Goal: Entertainment & Leisure: Consume media (video, audio)

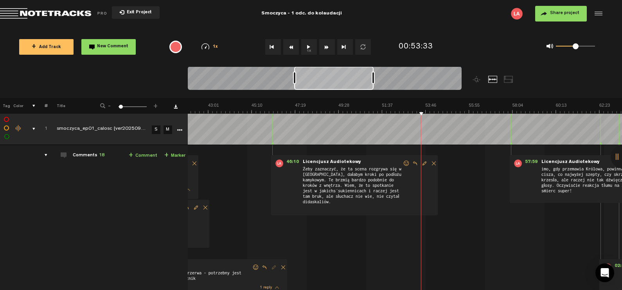
scroll to position [0, 848]
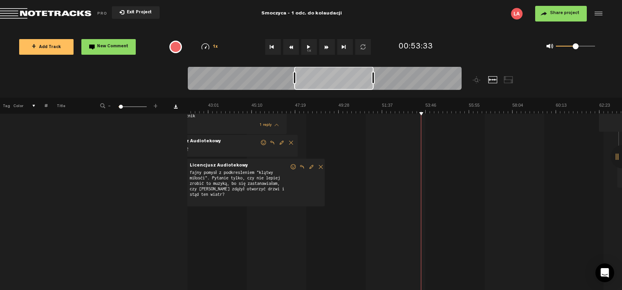
click at [305, 45] on button "1x" at bounding box center [309, 47] width 16 height 16
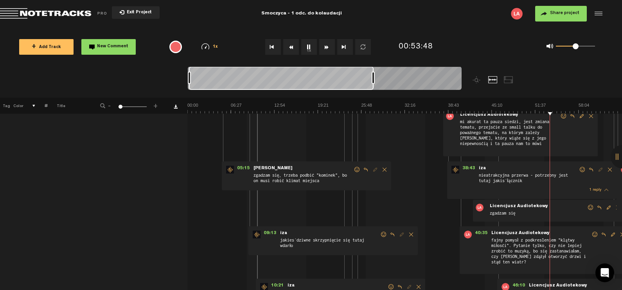
scroll to position [0, 0]
drag, startPoint x: 292, startPoint y: 74, endPoint x: 176, endPoint y: 87, distance: 116.8
click at [176, 87] on nt-zoom-navigation-bar at bounding box center [311, 81] width 622 height 31
drag, startPoint x: 373, startPoint y: 76, endPoint x: 475, endPoint y: 74, distance: 101.6
click at [475, 74] on div at bounding box center [359, 81] width 342 height 31
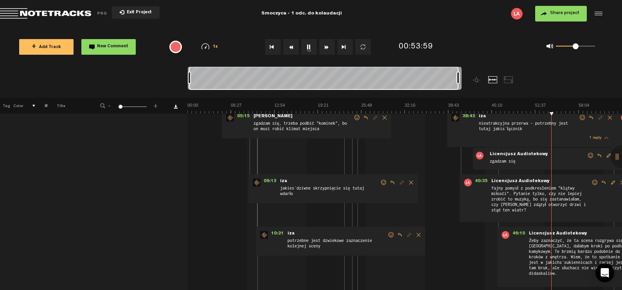
scroll to position [179, 6]
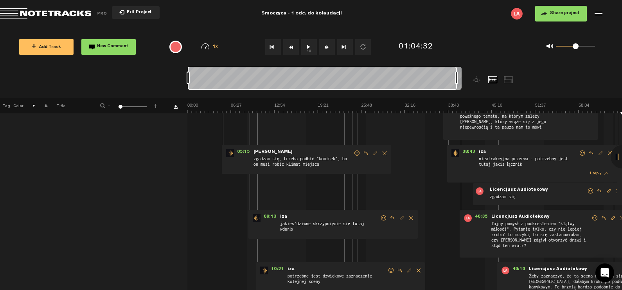
drag, startPoint x: 235, startPoint y: 83, endPoint x: 171, endPoint y: 87, distance: 63.4
click at [171, 87] on nt-zoom-navigation-bar at bounding box center [311, 81] width 622 height 31
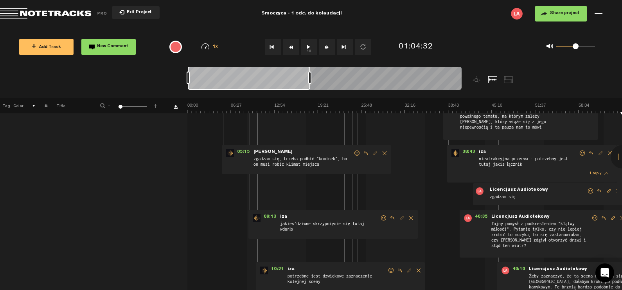
drag, startPoint x: 455, startPoint y: 72, endPoint x: 307, endPoint y: 93, distance: 149.7
click at [307, 93] on div at bounding box center [359, 81] width 342 height 31
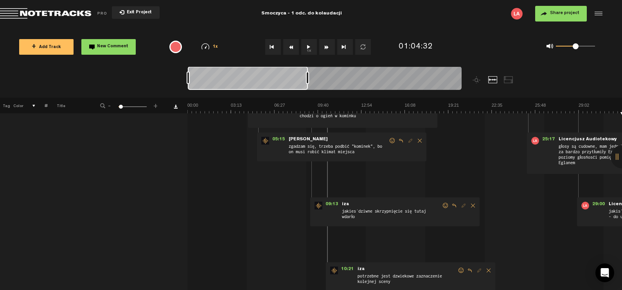
drag, startPoint x: 262, startPoint y: 70, endPoint x: 264, endPoint y: 75, distance: 5.3
click at [264, 75] on div at bounding box center [248, 77] width 120 height 23
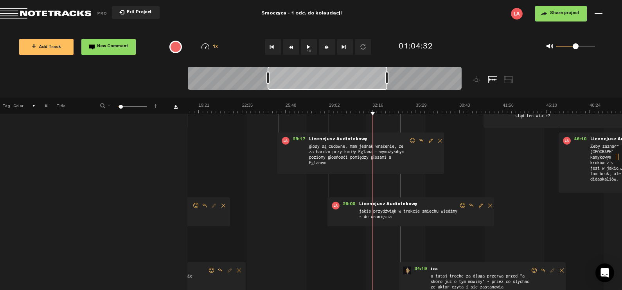
scroll to position [0, 0]
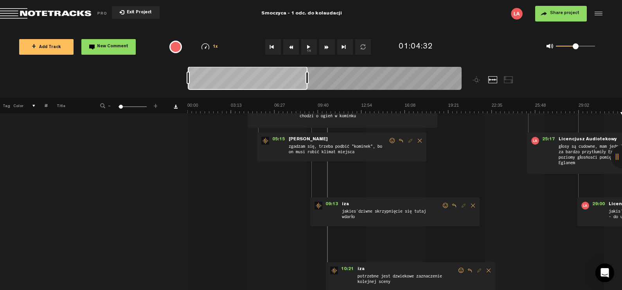
drag, startPoint x: 264, startPoint y: 75, endPoint x: 202, endPoint y: 95, distance: 64.9
click at [202, 95] on div at bounding box center [359, 81] width 342 height 31
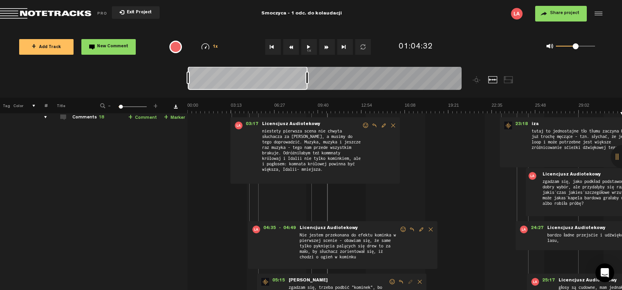
scroll to position [0, 6]
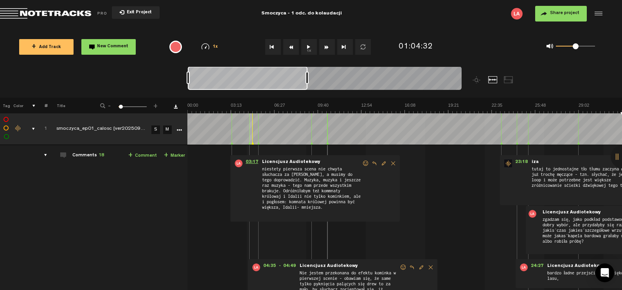
click at [242, 160] on span "03:17" at bounding box center [251, 163] width 19 height 8
click at [244, 162] on span "03:17" at bounding box center [251, 163] width 19 height 8
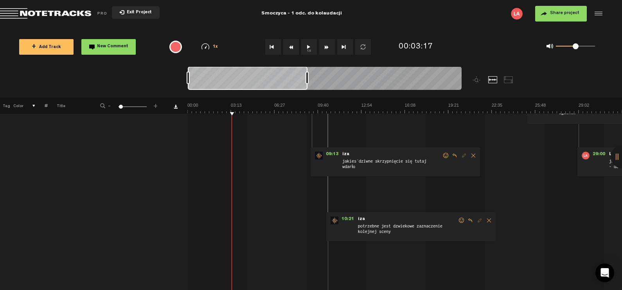
scroll to position [229, 0]
click at [330, 153] on span "09:13" at bounding box center [331, 155] width 19 height 8
click at [307, 45] on button "1x" at bounding box center [309, 47] width 16 height 16
click at [304, 111] on img at bounding box center [621, 107] width 869 height 11
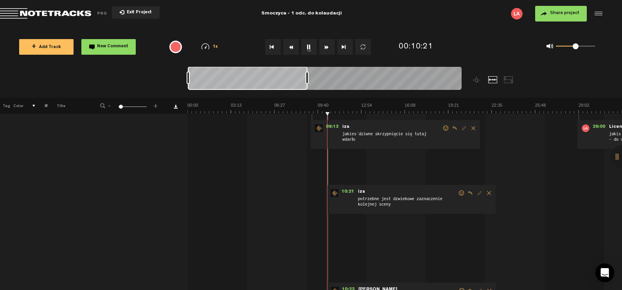
scroll to position [243, 0]
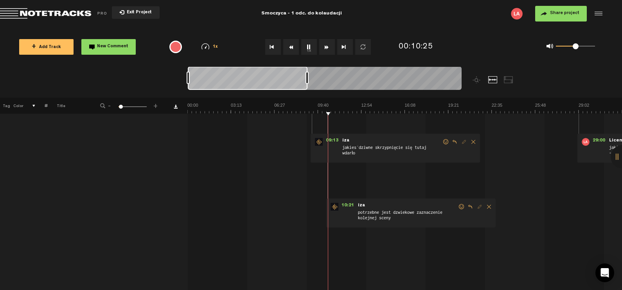
click at [222, 82] on div at bounding box center [248, 77] width 120 height 23
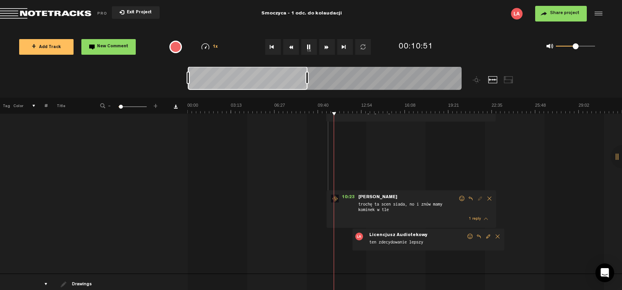
scroll to position [326, 0]
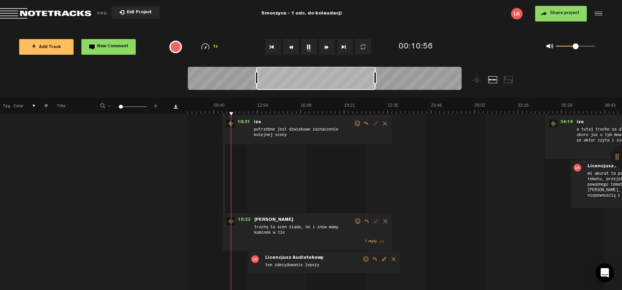
drag, startPoint x: 228, startPoint y: 86, endPoint x: 295, endPoint y: 94, distance: 67.7
click at [295, 94] on div at bounding box center [359, 81] width 342 height 31
drag, startPoint x: 314, startPoint y: 81, endPoint x: 337, endPoint y: 82, distance: 23.1
click at [337, 82] on div at bounding box center [338, 77] width 119 height 23
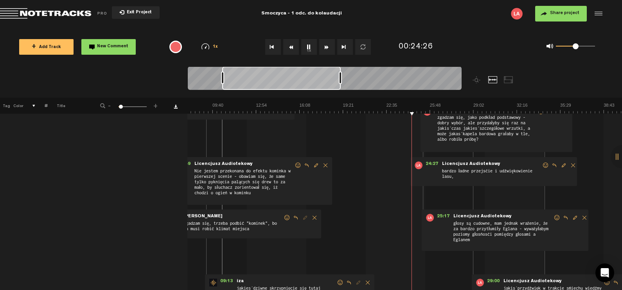
scroll to position [102, 0]
click at [399, 237] on div "03:17 - • Licencjusz Audiotekowy: "niestety pierwsza scena nie chwyta słuchacza…" at bounding box center [299, 285] width 433 height 471
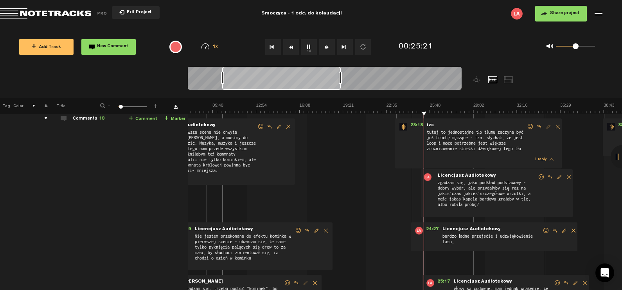
scroll to position [81, 0]
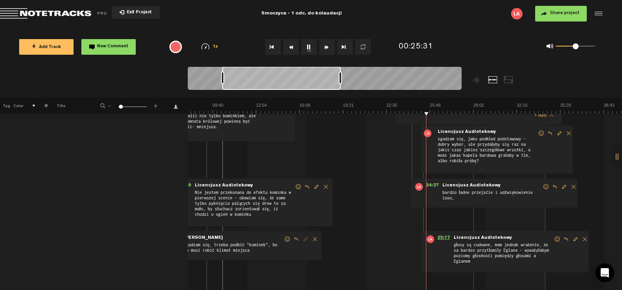
click at [443, 236] on span "25:17" at bounding box center [443, 239] width 19 height 8
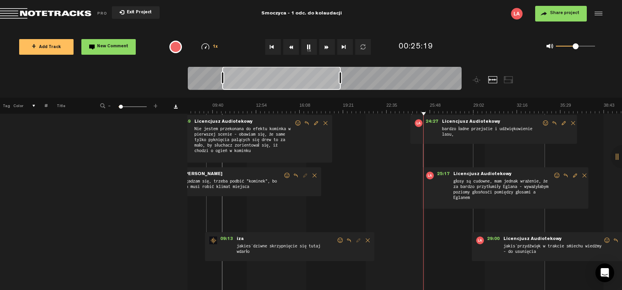
scroll to position [0, 152]
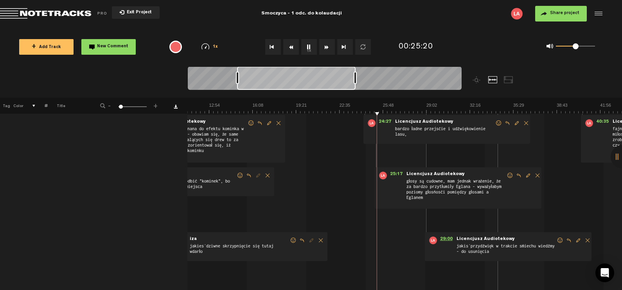
click at [446, 238] on span "29:00" at bounding box center [446, 240] width 19 height 8
click at [444, 238] on span "29:00" at bounding box center [446, 240] width 19 height 8
click at [444, 239] on span "29:00" at bounding box center [446, 240] width 19 height 8
click at [447, 236] on span "29:00" at bounding box center [446, 240] width 19 height 8
click at [420, 111] on img at bounding box center [469, 107] width 869 height 11
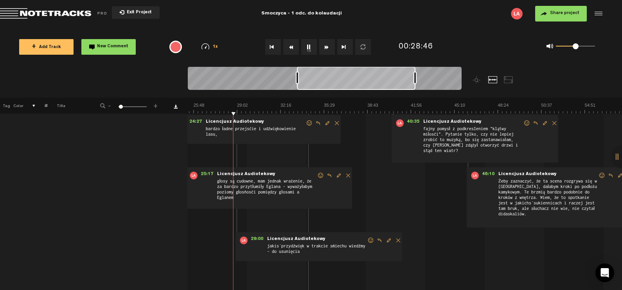
drag, startPoint x: 295, startPoint y: 79, endPoint x: 357, endPoint y: 82, distance: 61.5
click at [357, 82] on div at bounding box center [356, 77] width 118 height 23
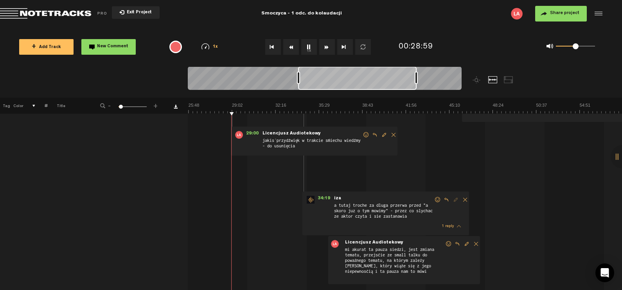
scroll to position [250, 0]
click at [258, 202] on div "03:17 - • Licencjusz Audiotekowy: "niestety pierwsza scena nie chwyta słuchacza…" at bounding box center [58, 136] width 433 height 471
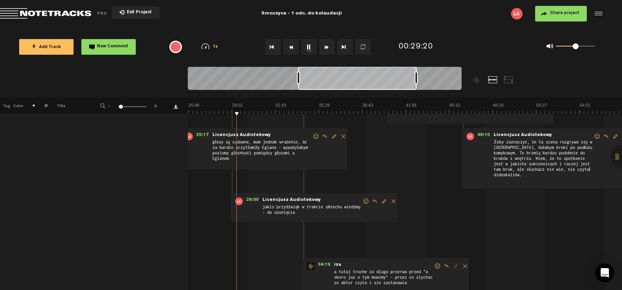
scroll to position [257, 0]
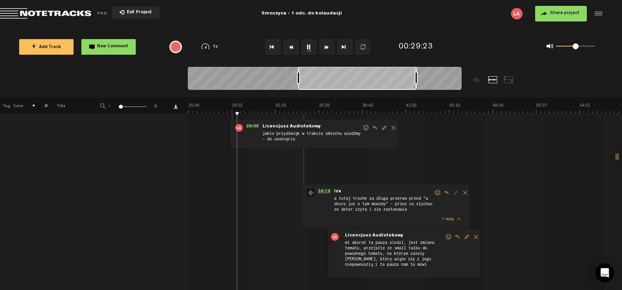
click at [326, 192] on span "34:19" at bounding box center [323, 193] width 19 height 8
click at [301, 109] on img at bounding box center [275, 107] width 869 height 11
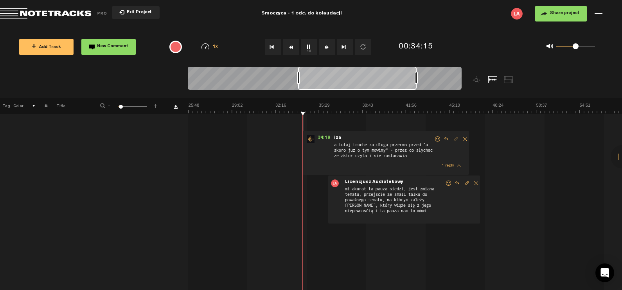
scroll to position [310, 0]
click at [300, 111] on img at bounding box center [275, 107] width 869 height 11
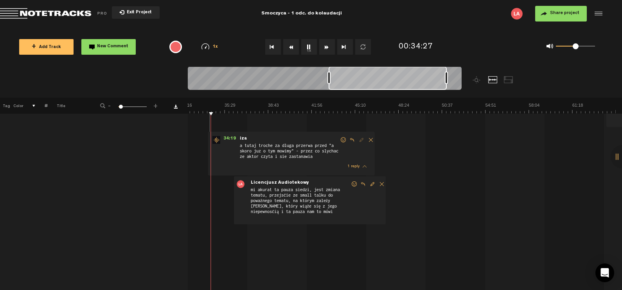
drag, startPoint x: 340, startPoint y: 79, endPoint x: 399, endPoint y: 79, distance: 58.6
click at [399, 79] on div at bounding box center [387, 77] width 118 height 23
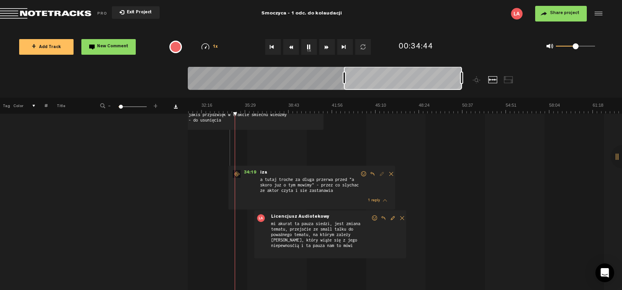
scroll to position [0, 0]
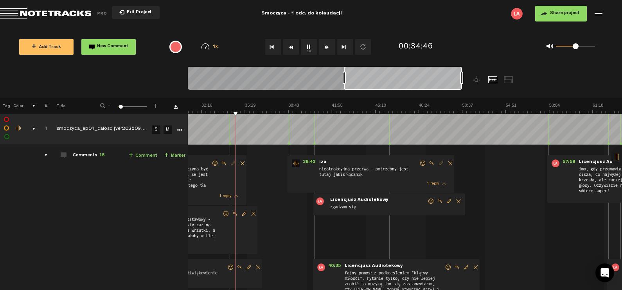
click at [289, 143] on icon at bounding box center [288, 144] width 3 height 4
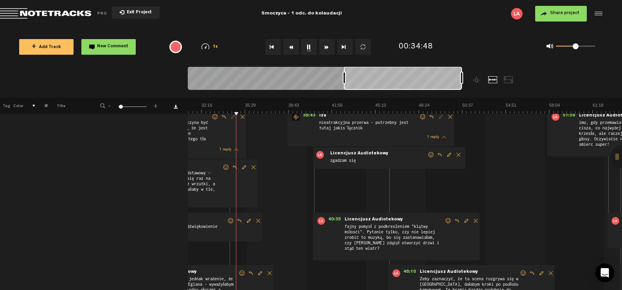
scroll to position [47, 0]
click at [305, 114] on span "38:43" at bounding box center [308, 117] width 19 height 8
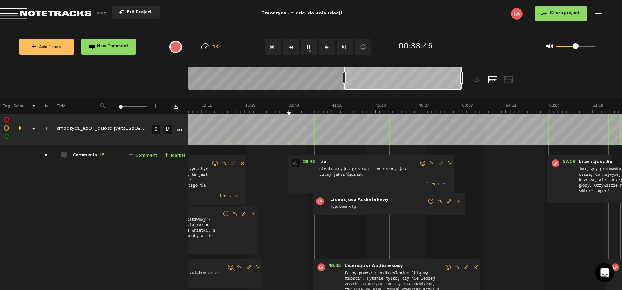
click at [304, 158] on div "38:43 - • : "nieatrakcyjna przerwa - potrzebny jest tutaj jakiś łącznik" iza ni…" at bounding box center [370, 174] width 167 height 38
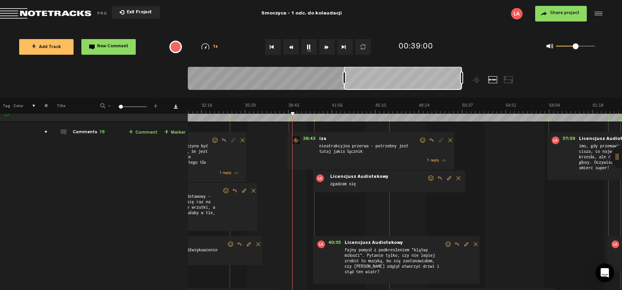
scroll to position [20, 0]
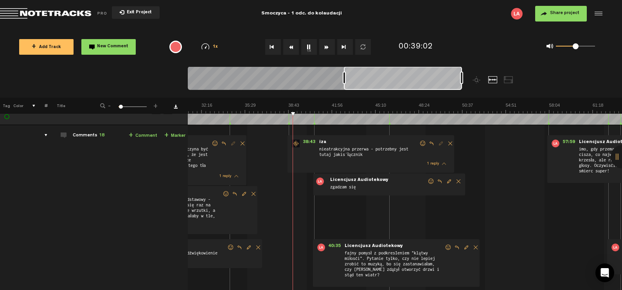
click at [336, 241] on div "40:35 - • Licencjusz Audiotekowy: "fajny pomysł z podkreśleniem "klątwy miłości…" at bounding box center [396, 263] width 167 height 48
click at [332, 251] on div "40:35 - • Licencjusz Audiotekowy: "fajny pomysł z podkreśleniem "klątwy miłości…" at bounding box center [396, 263] width 167 height 48
click at [333, 244] on span "40:35" at bounding box center [334, 248] width 19 height 8
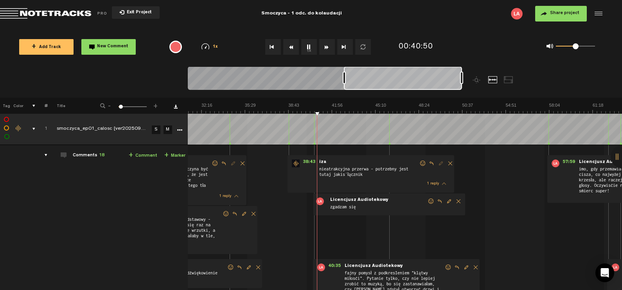
scroll to position [0, 6]
click at [564, 160] on span "57:59" at bounding box center [568, 163] width 19 height 8
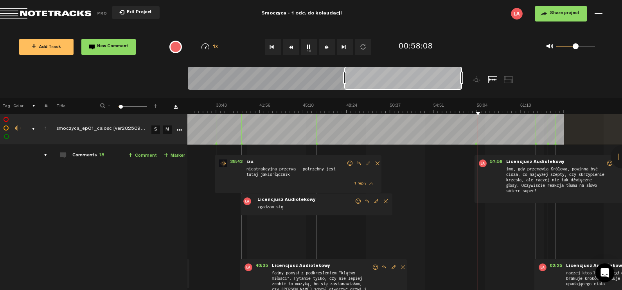
drag, startPoint x: 391, startPoint y: 79, endPoint x: 435, endPoint y: 75, distance: 44.0
click at [435, 75] on div at bounding box center [403, 77] width 118 height 23
click at [488, 161] on span "57:59" at bounding box center [495, 163] width 19 height 8
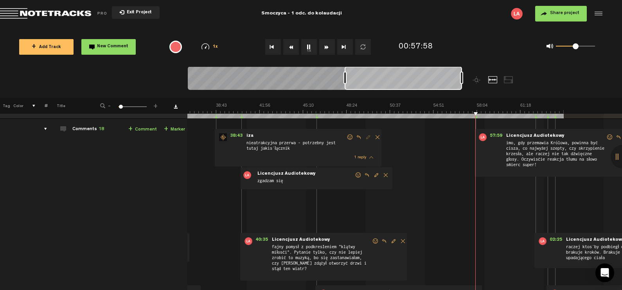
scroll to position [0, 494]
drag, startPoint x: 401, startPoint y: 85, endPoint x: 430, endPoint y: 84, distance: 28.9
click at [430, 84] on div at bounding box center [402, 77] width 117 height 23
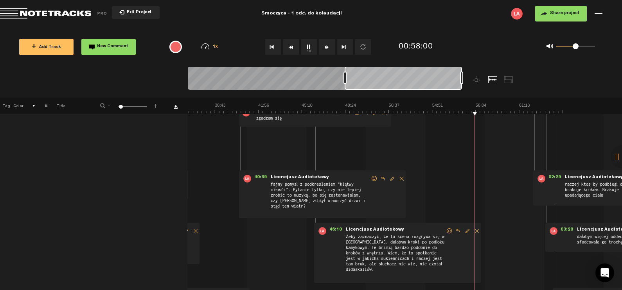
scroll to position [90, 6]
drag, startPoint x: 458, startPoint y: 283, endPoint x: 518, endPoint y: 294, distance: 60.7
click at [518, 290] on html "Version: [DATE]-prod, Build 1257, Hash: g376cf1d, Branch: master X Your screen …" at bounding box center [311, 145] width 622 height 290
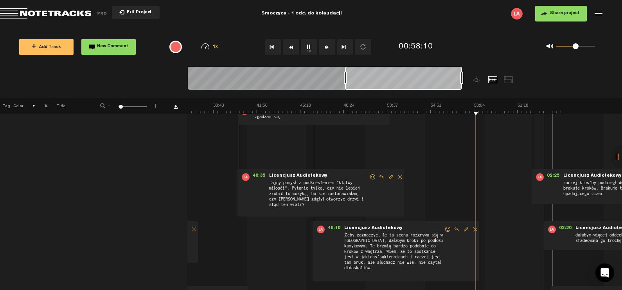
scroll to position [0, 495]
drag, startPoint x: 357, startPoint y: 82, endPoint x: 409, endPoint y: 76, distance: 52.3
click at [409, 76] on div at bounding box center [403, 77] width 117 height 23
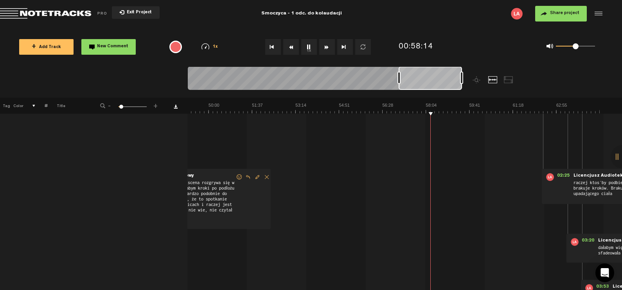
scroll to position [0, 1340]
drag, startPoint x: 345, startPoint y: 76, endPoint x: 400, endPoint y: 72, distance: 55.3
click at [400, 72] on div at bounding box center [398, 78] width 3 height 13
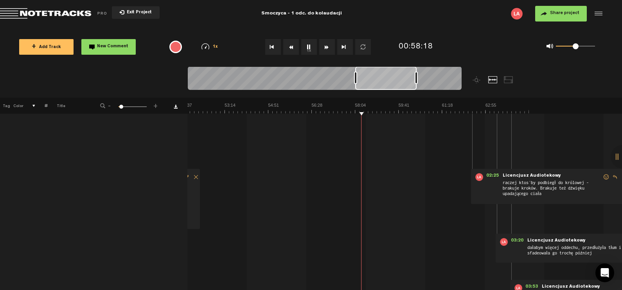
drag, startPoint x: 420, startPoint y: 80, endPoint x: 376, endPoint y: 93, distance: 46.6
click at [376, 93] on div at bounding box center [359, 81] width 342 height 31
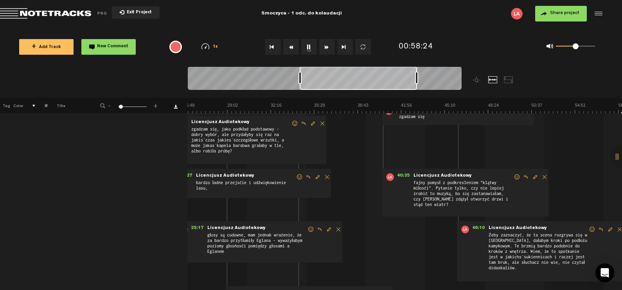
drag, startPoint x: 356, startPoint y: 76, endPoint x: 301, endPoint y: 91, distance: 56.6
click at [301, 91] on div at bounding box center [325, 79] width 274 height 26
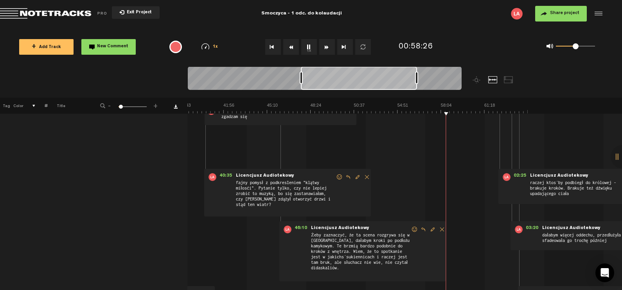
scroll to position [0, 498]
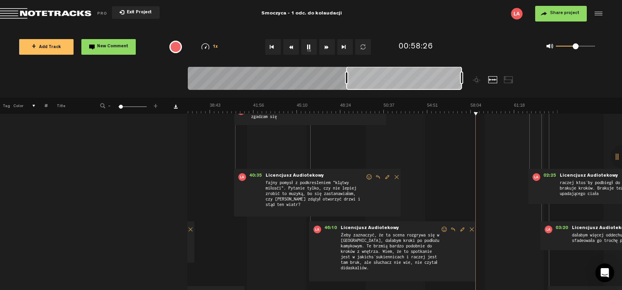
drag, startPoint x: 334, startPoint y: 80, endPoint x: 405, endPoint y: 74, distance: 70.6
click at [405, 74] on div at bounding box center [404, 77] width 116 height 23
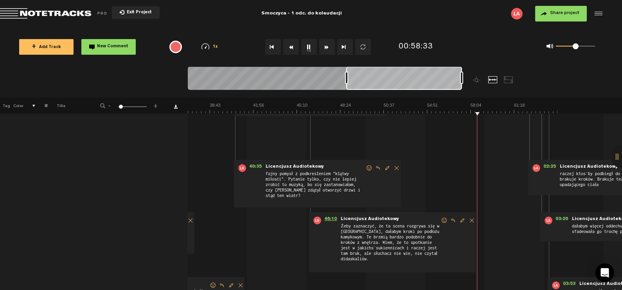
scroll to position [97, 6]
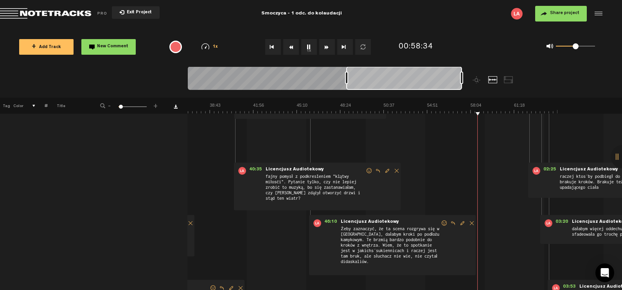
click at [326, 218] on div "46:10 - • Licencjusz Audiotekowy: "Żeby zaznaczyć, że ta scena rozgrywa się w p…" at bounding box center [392, 245] width 167 height 60
click at [322, 220] on span "46:10" at bounding box center [330, 223] width 19 height 8
click at [310, 113] on img at bounding box center [122, 107] width 869 height 11
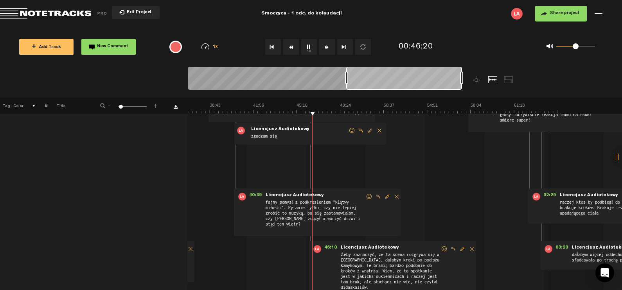
scroll to position [68, 6]
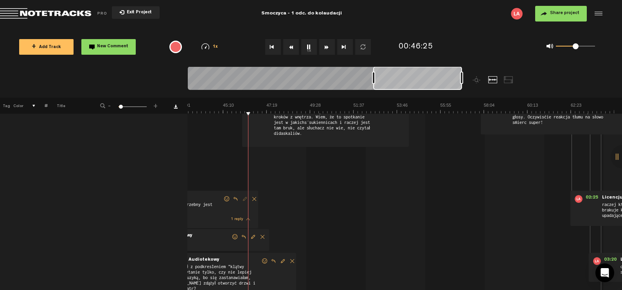
drag, startPoint x: 346, startPoint y: 76, endPoint x: 373, endPoint y: 76, distance: 27.4
click at [373, 76] on div at bounding box center [373, 78] width 3 height 13
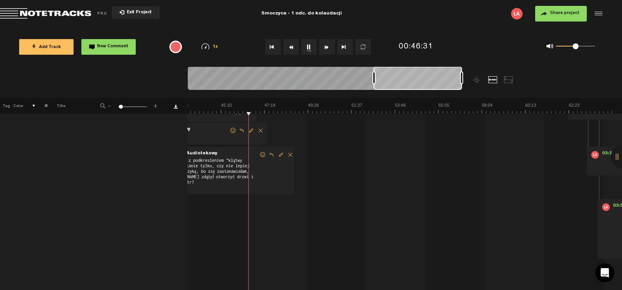
scroll to position [0, 6]
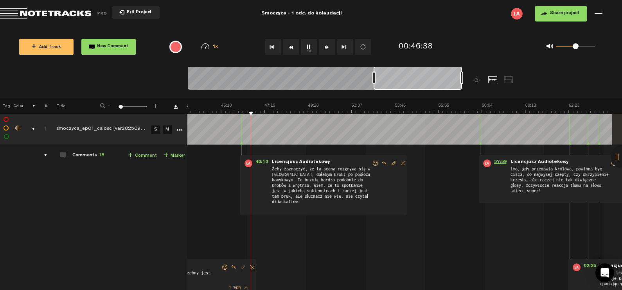
click at [493, 161] on span "57:59" at bounding box center [500, 163] width 19 height 8
drag, startPoint x: 395, startPoint y: 78, endPoint x: 434, endPoint y: 80, distance: 39.2
click at [434, 80] on div at bounding box center [418, 77] width 88 height 23
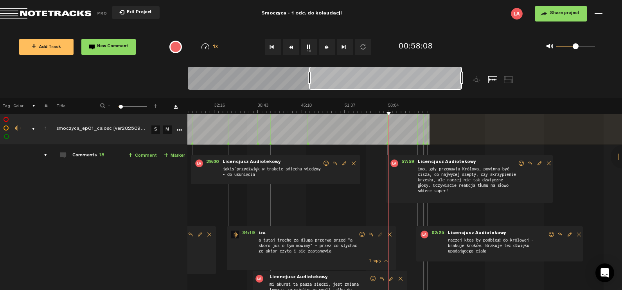
scroll to position [0, 192]
drag, startPoint x: 374, startPoint y: 80, endPoint x: 311, endPoint y: 84, distance: 63.8
click at [311, 84] on div at bounding box center [310, 78] width 3 height 13
click at [399, 161] on span "57:59" at bounding box center [405, 163] width 19 height 8
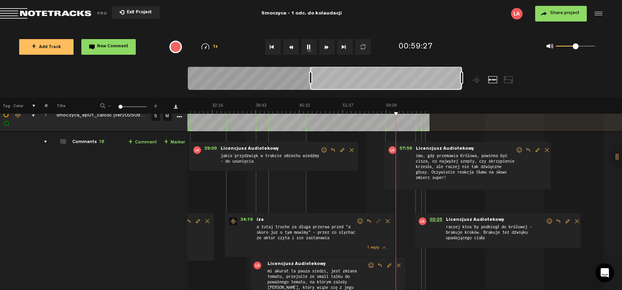
click at [429, 219] on span "02:25" at bounding box center [435, 221] width 19 height 8
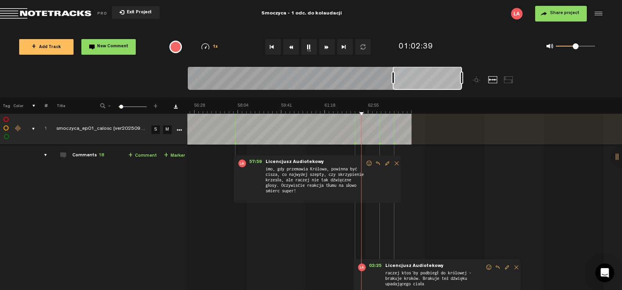
scroll to position [0, 1513]
drag, startPoint x: 310, startPoint y: 75, endPoint x: 393, endPoint y: 78, distance: 82.5
click at [393, 78] on div at bounding box center [392, 78] width 3 height 13
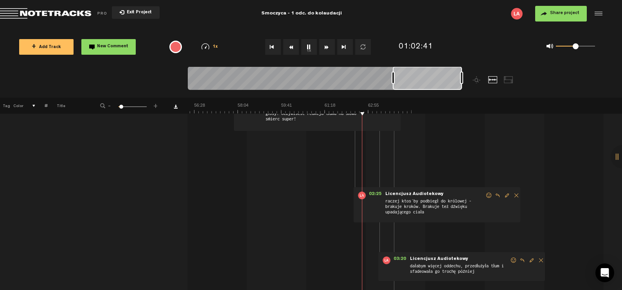
scroll to position [71, 6]
click at [367, 193] on span "02:25" at bounding box center [374, 196] width 19 height 8
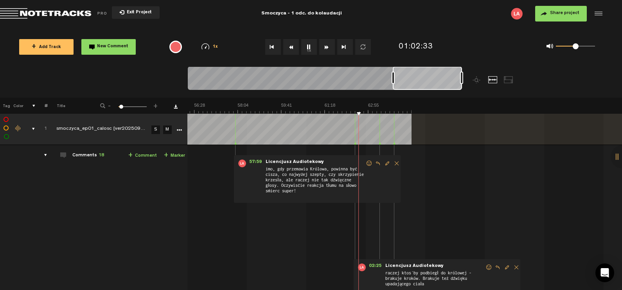
click at [355, 127] on div at bounding box center [355, 128] width 0 height 31
drag, startPoint x: 392, startPoint y: 80, endPoint x: 331, endPoint y: 93, distance: 62.7
click at [331, 93] on div at bounding box center [359, 81] width 342 height 31
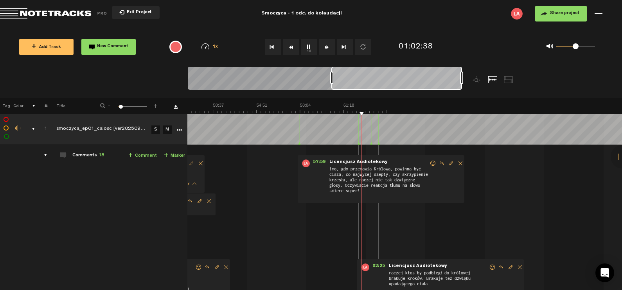
scroll to position [0, 669]
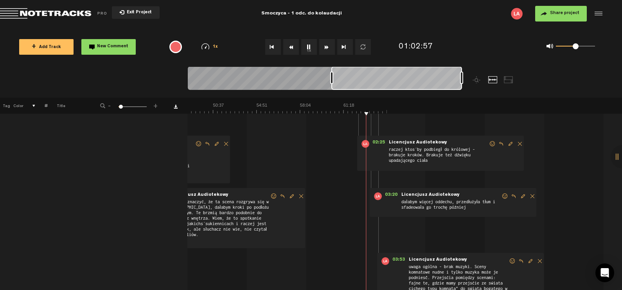
scroll to position [157, 6]
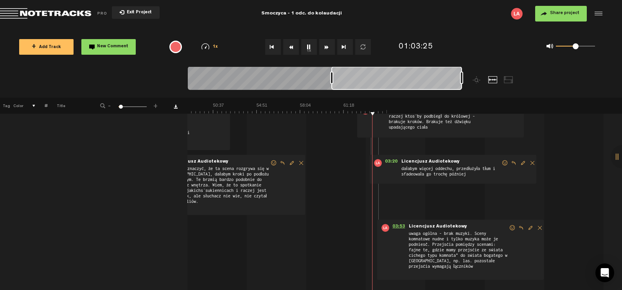
click at [390, 225] on span "03:53" at bounding box center [398, 228] width 19 height 8
click at [307, 50] on button "1x" at bounding box center [309, 47] width 16 height 16
